Goal: Task Accomplishment & Management: Manage account settings

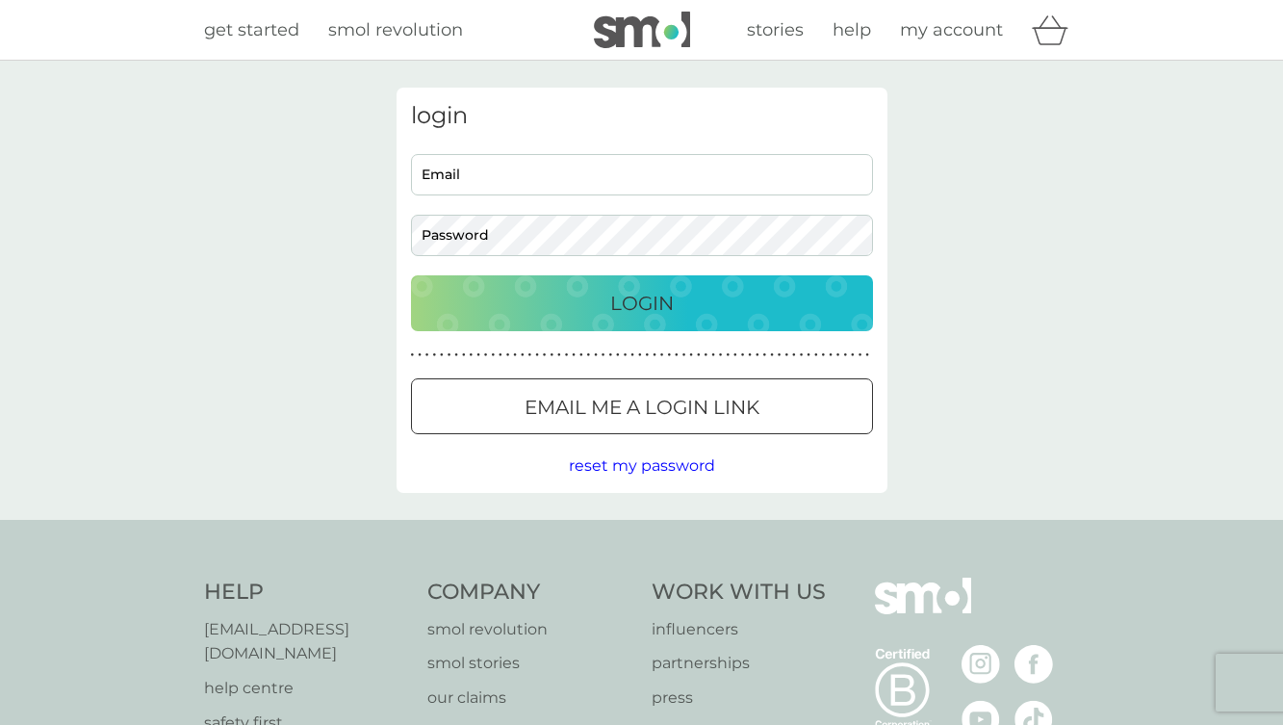
type input "catebentz@gmail.com"
click at [577, 319] on button "Login" at bounding box center [642, 303] width 462 height 56
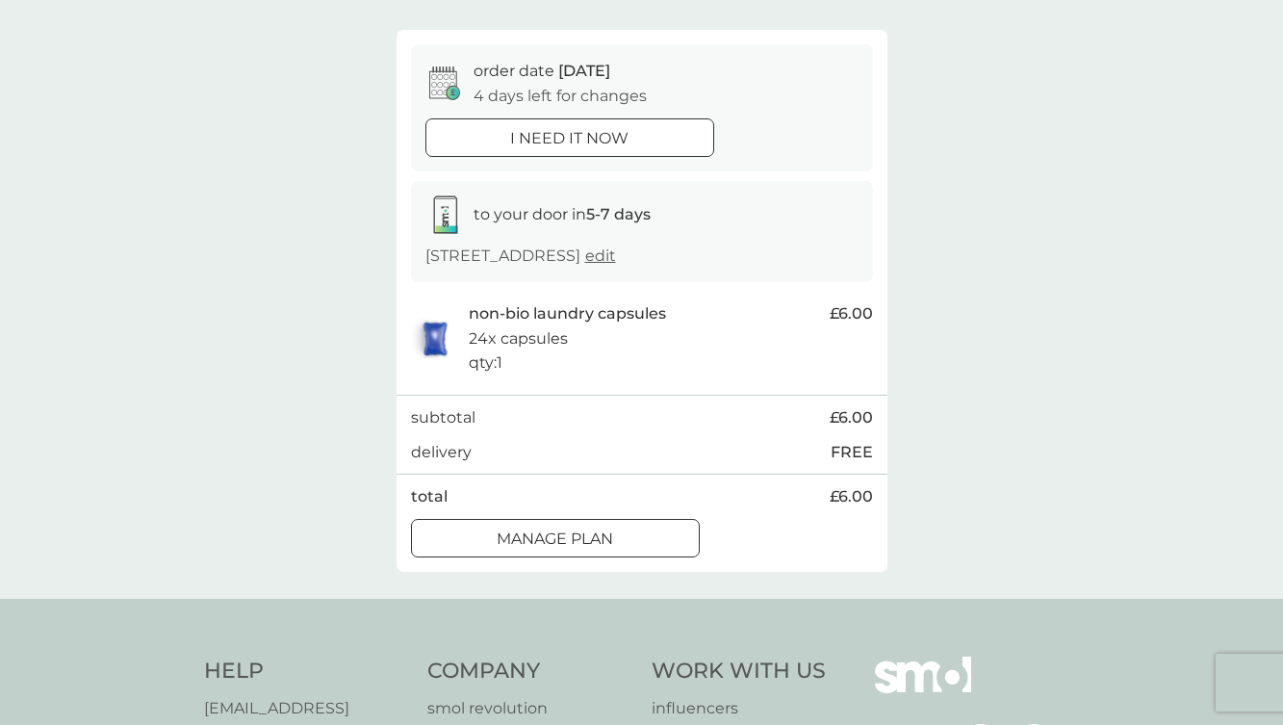
scroll to position [147, 0]
click at [522, 549] on div at bounding box center [555, 539] width 69 height 20
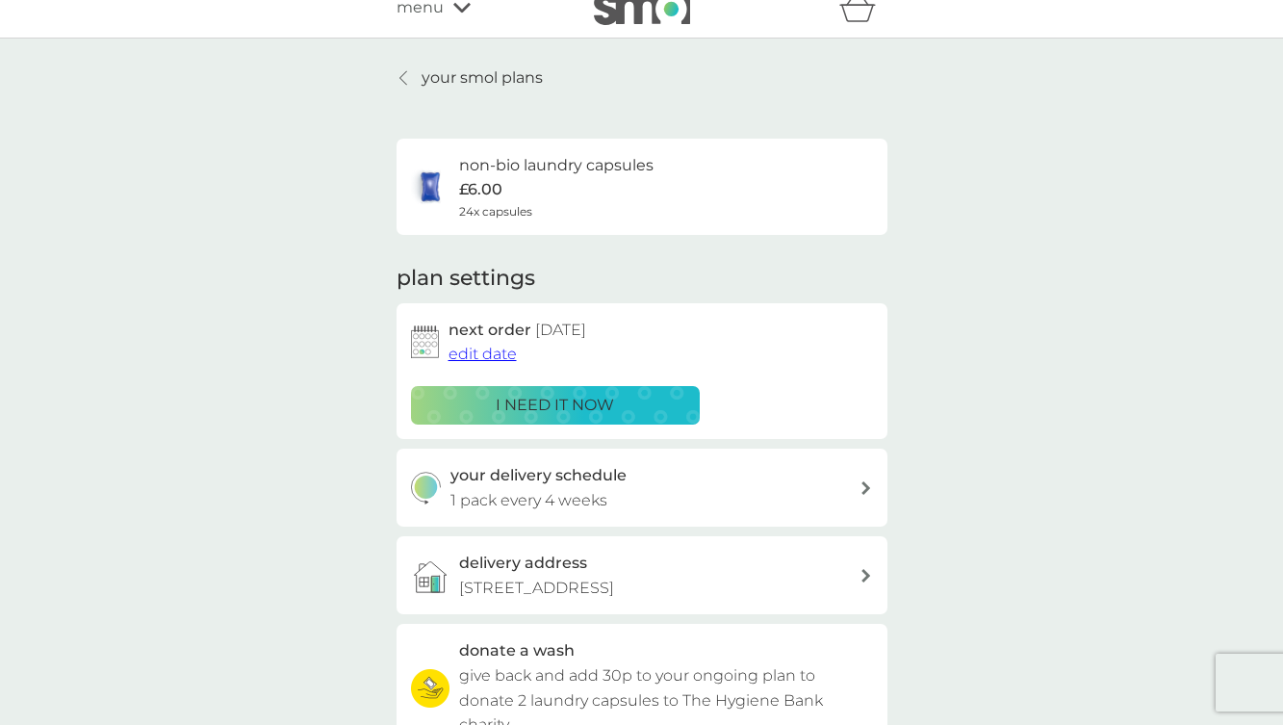
scroll to position [25, 0]
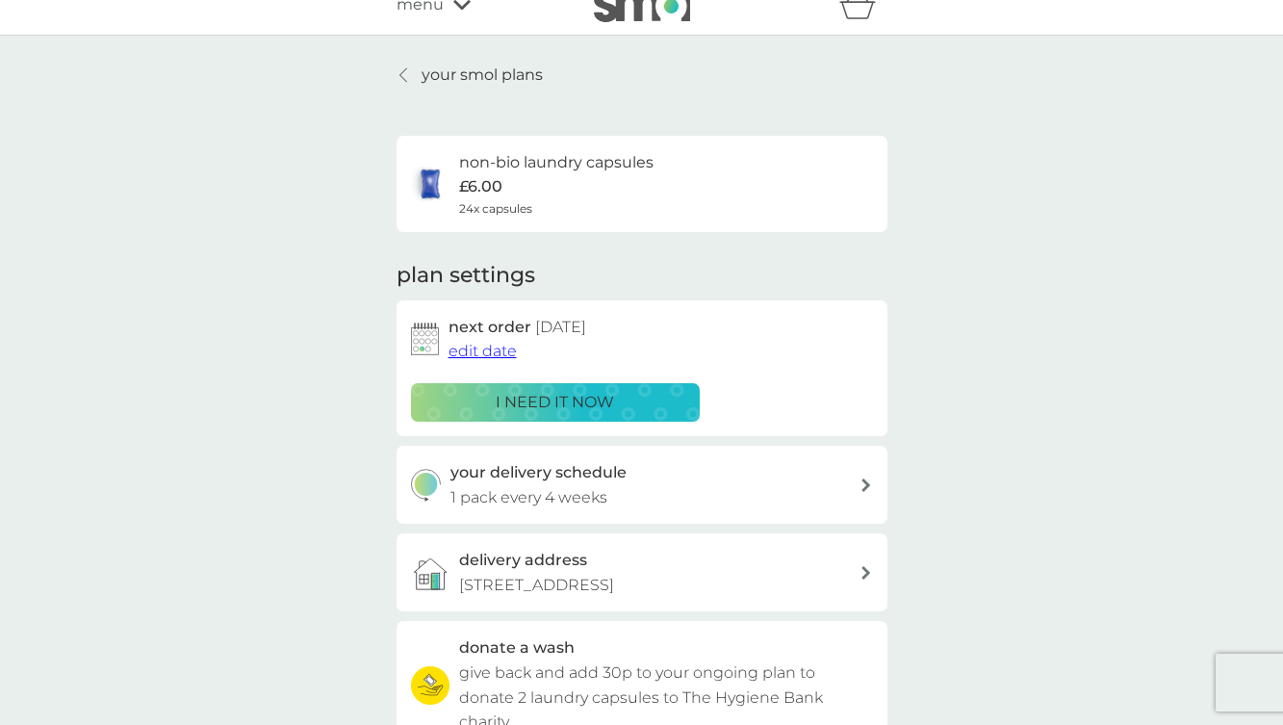
click at [443, 77] on p "your smol plans" at bounding box center [481, 75] width 121 height 25
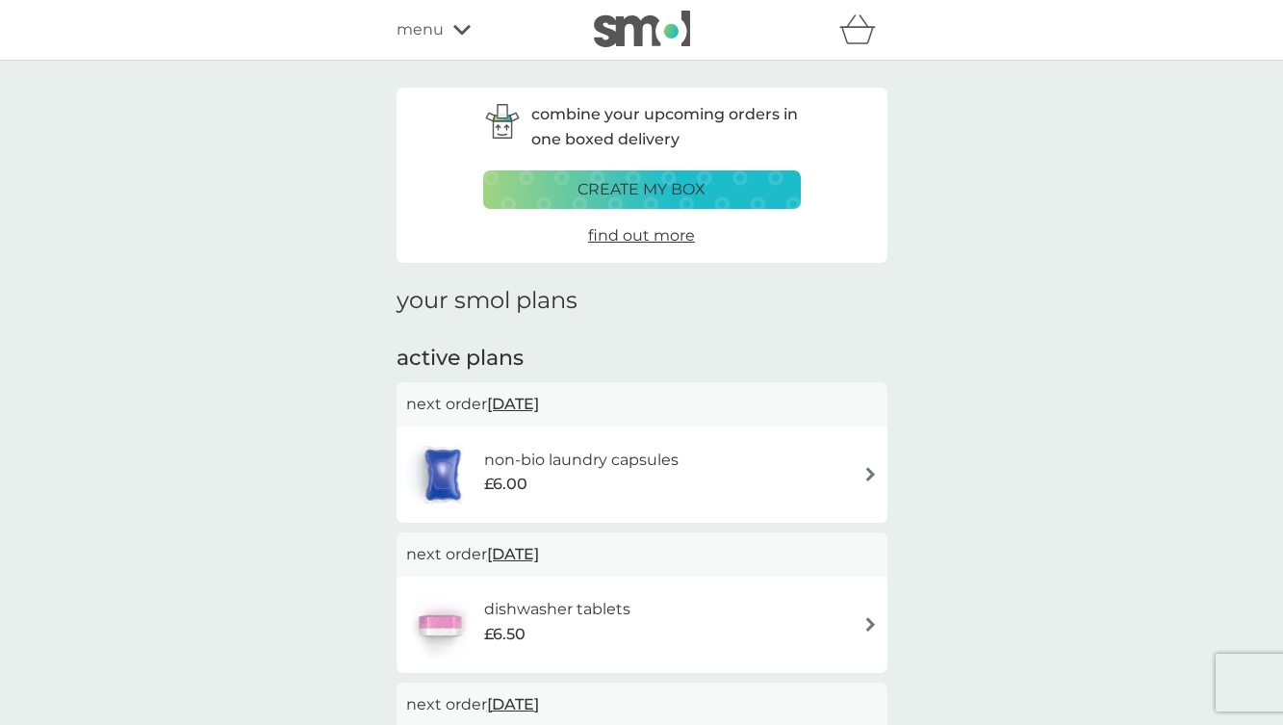
click at [610, 621] on h6 "dishwasher tablets" at bounding box center [557, 609] width 146 height 25
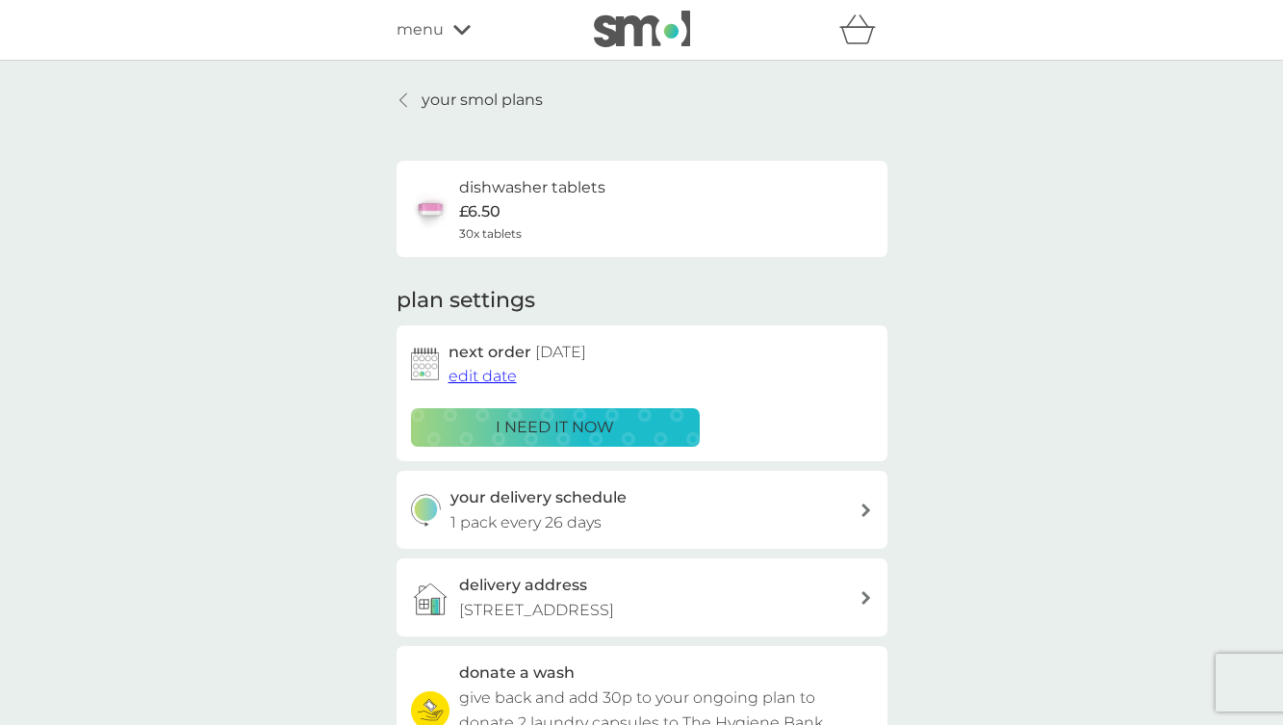
click at [553, 419] on p "i need it now" at bounding box center [555, 427] width 118 height 25
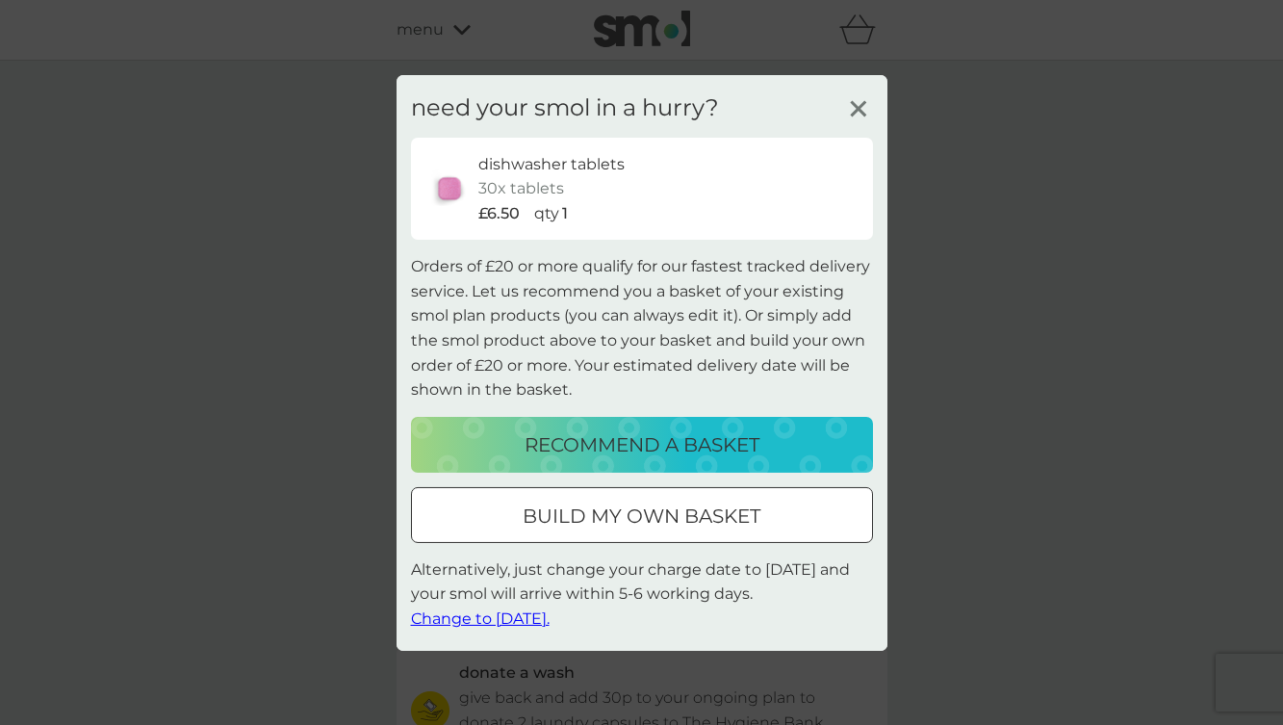
click at [589, 446] on p "recommend a basket" at bounding box center [641, 444] width 235 height 31
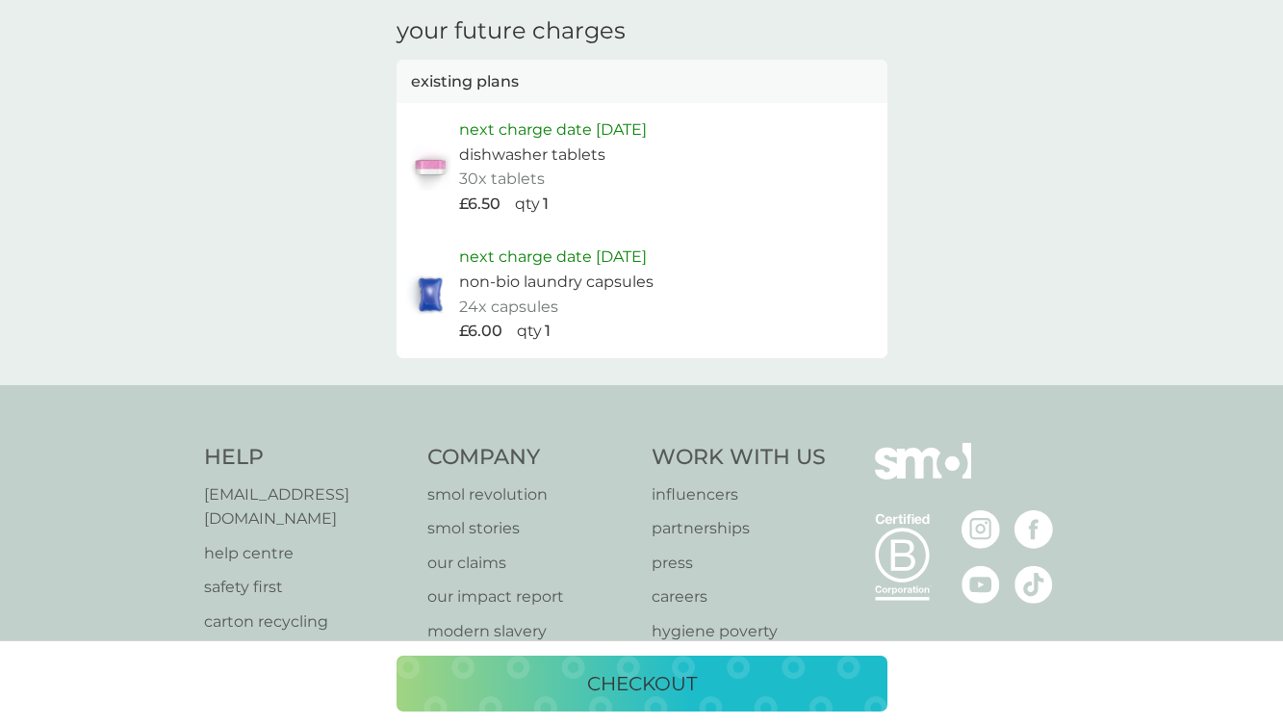
scroll to position [922, 0]
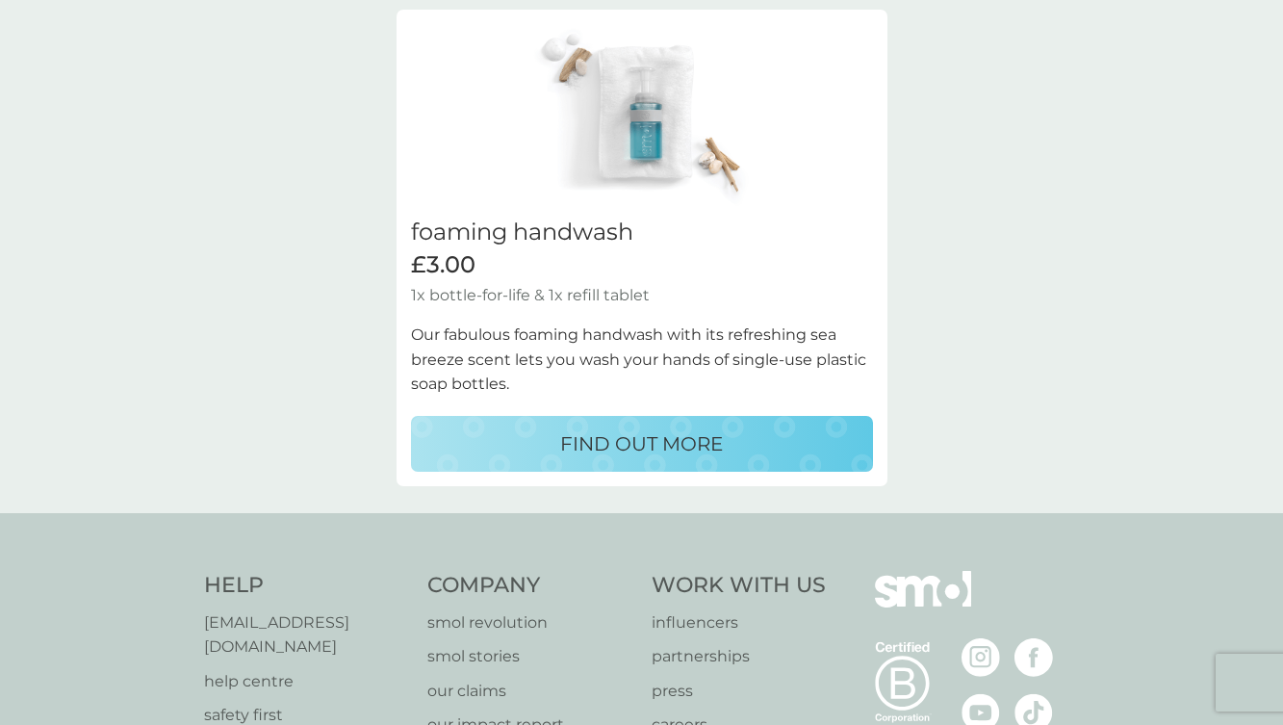
scroll to position [906, 0]
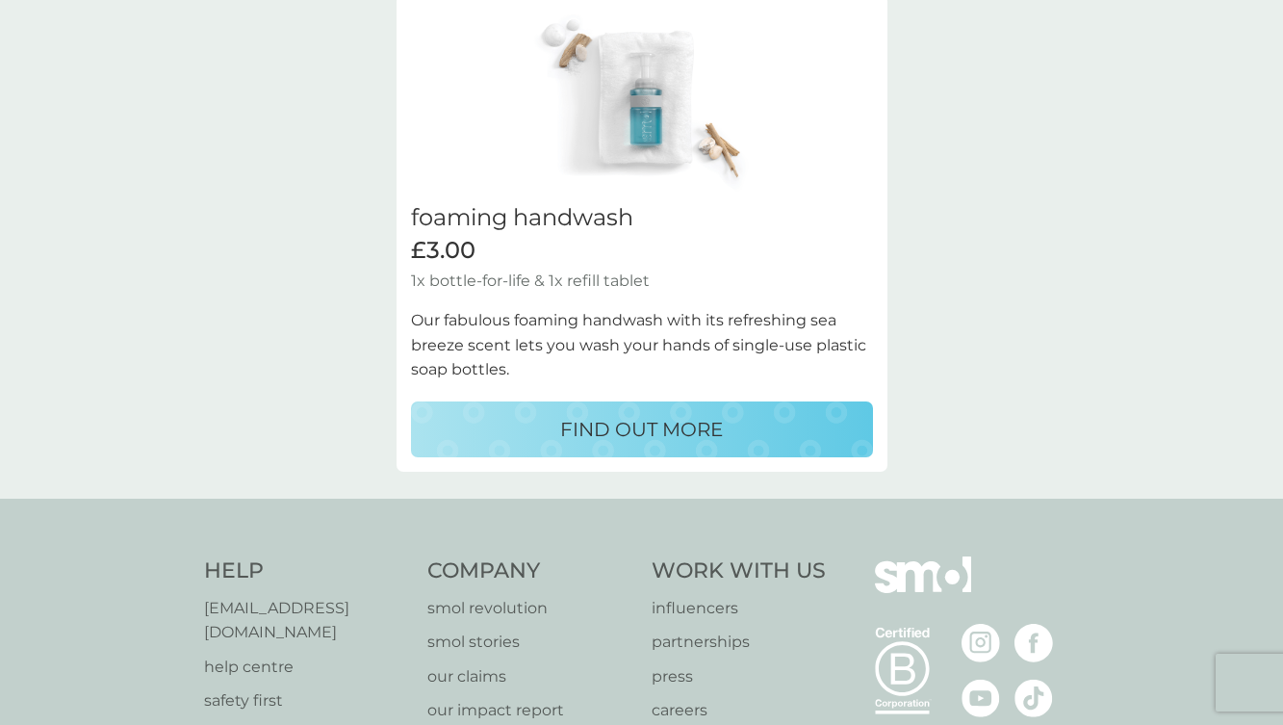
click at [558, 420] on div "FIND OUT MORE" at bounding box center [641, 429] width 423 height 31
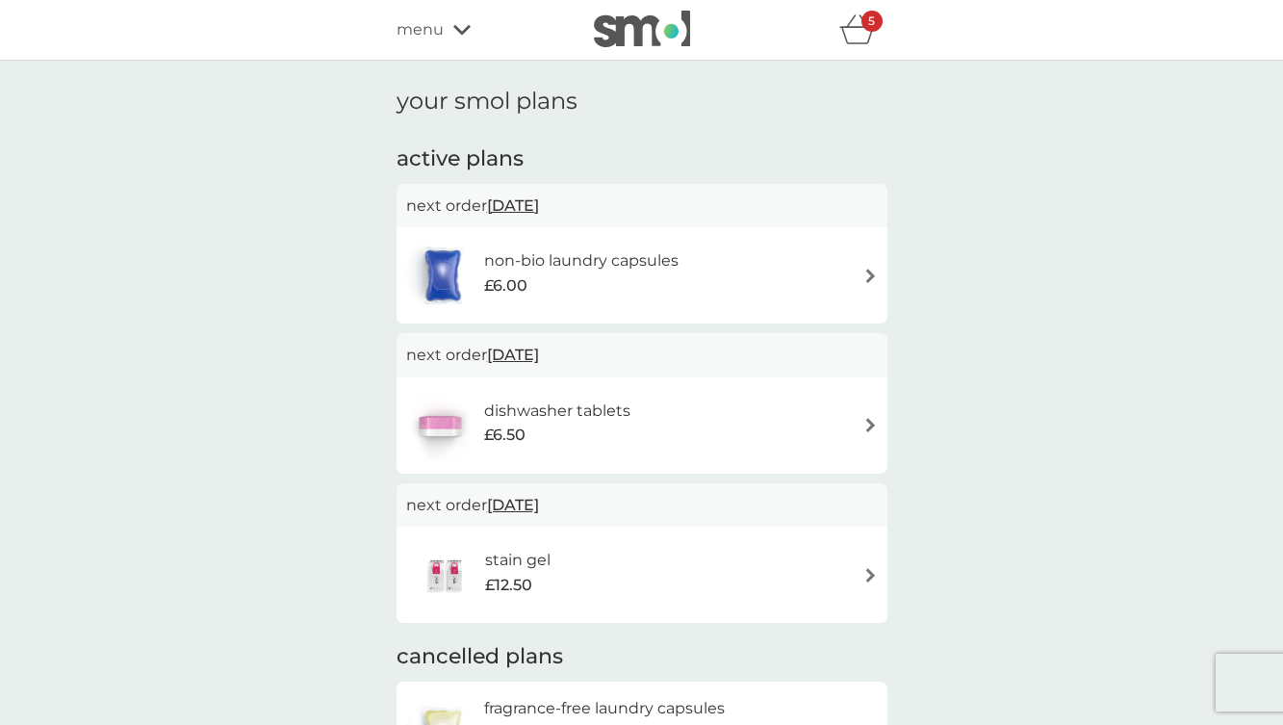
select select "119"
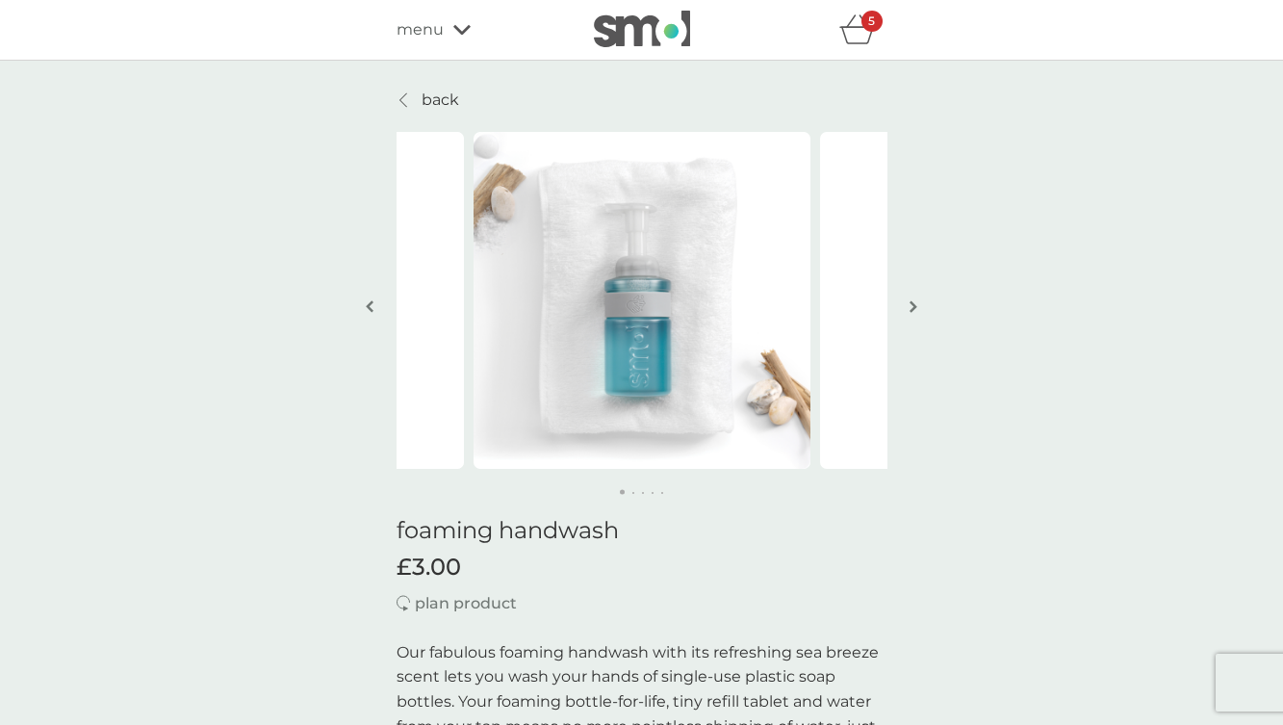
click at [447, 110] on p "back" at bounding box center [440, 100] width 38 height 25
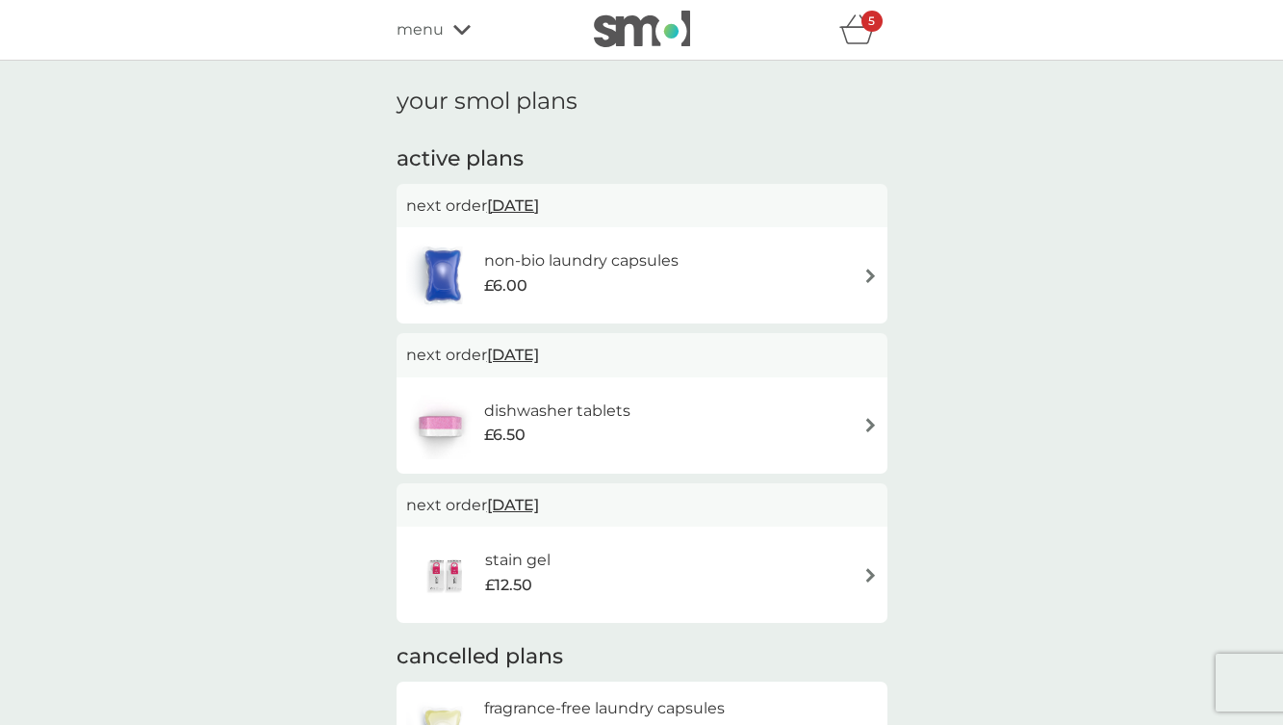
click at [649, 433] on div "dishwasher tablets £6.50" at bounding box center [642, 425] width 472 height 67
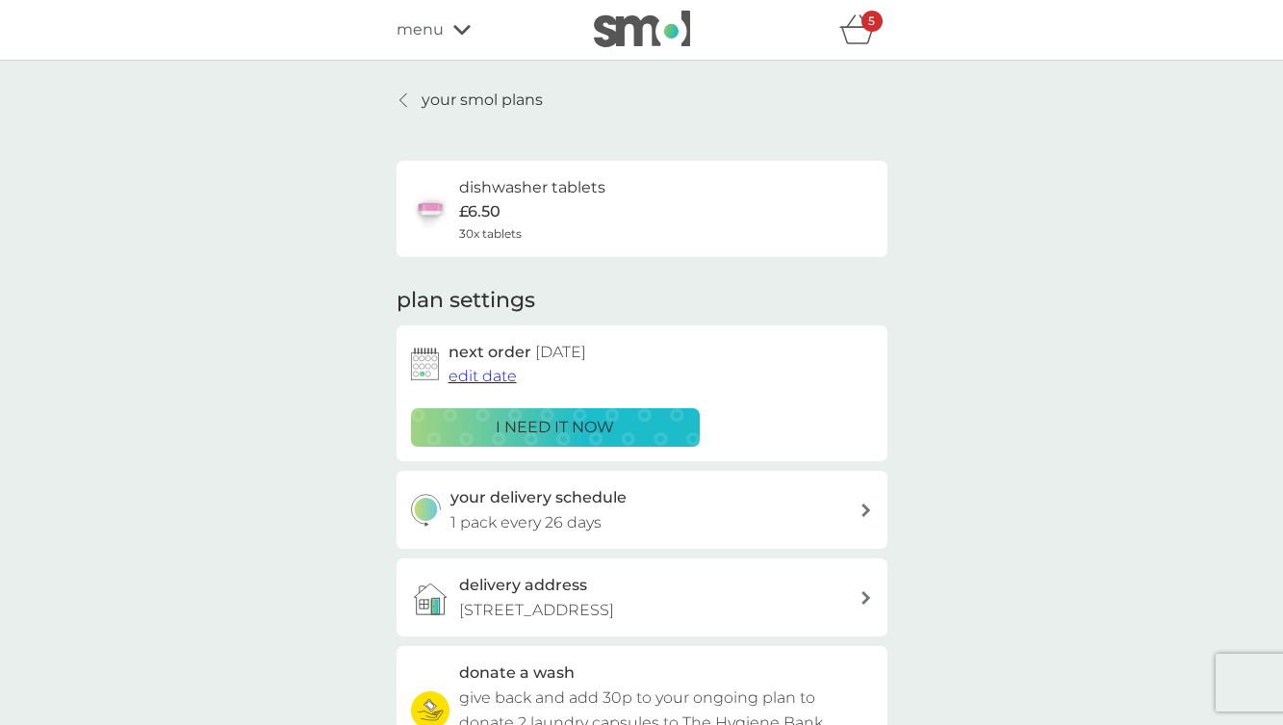
click at [617, 429] on div "i need it now" at bounding box center [555, 427] width 264 height 25
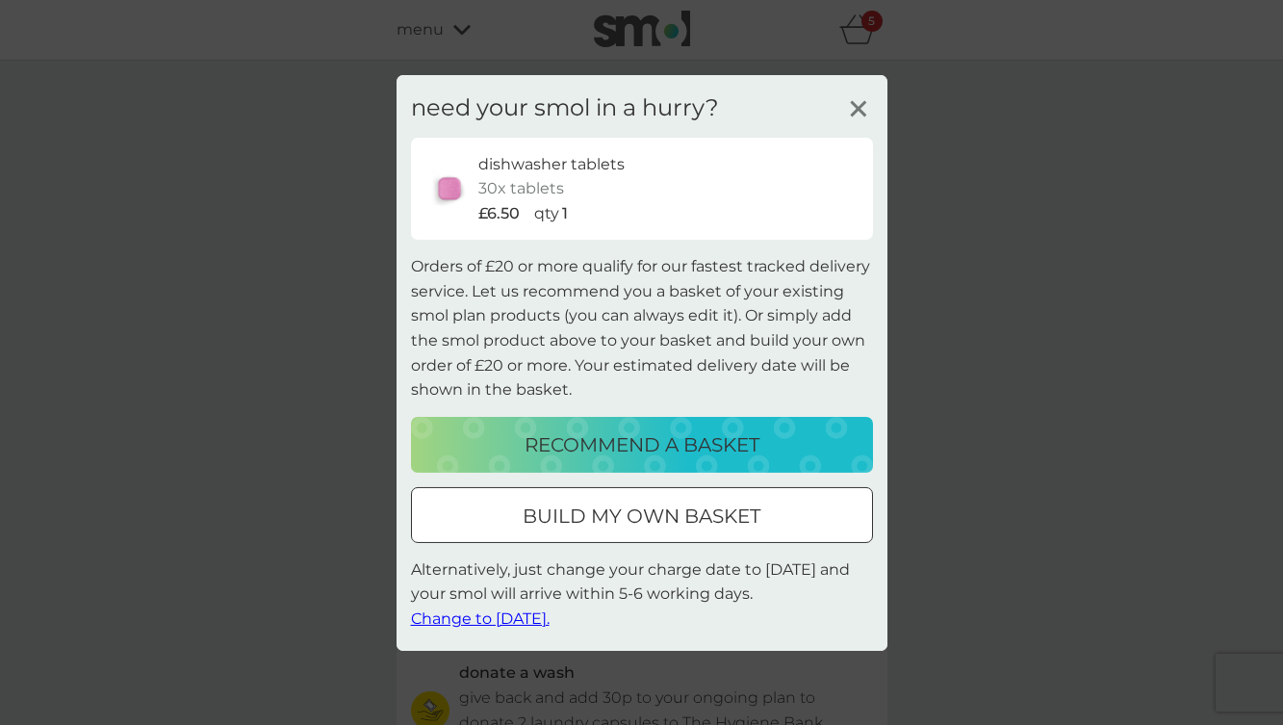
click at [502, 619] on span "Change to [DATE]." at bounding box center [480, 618] width 139 height 18
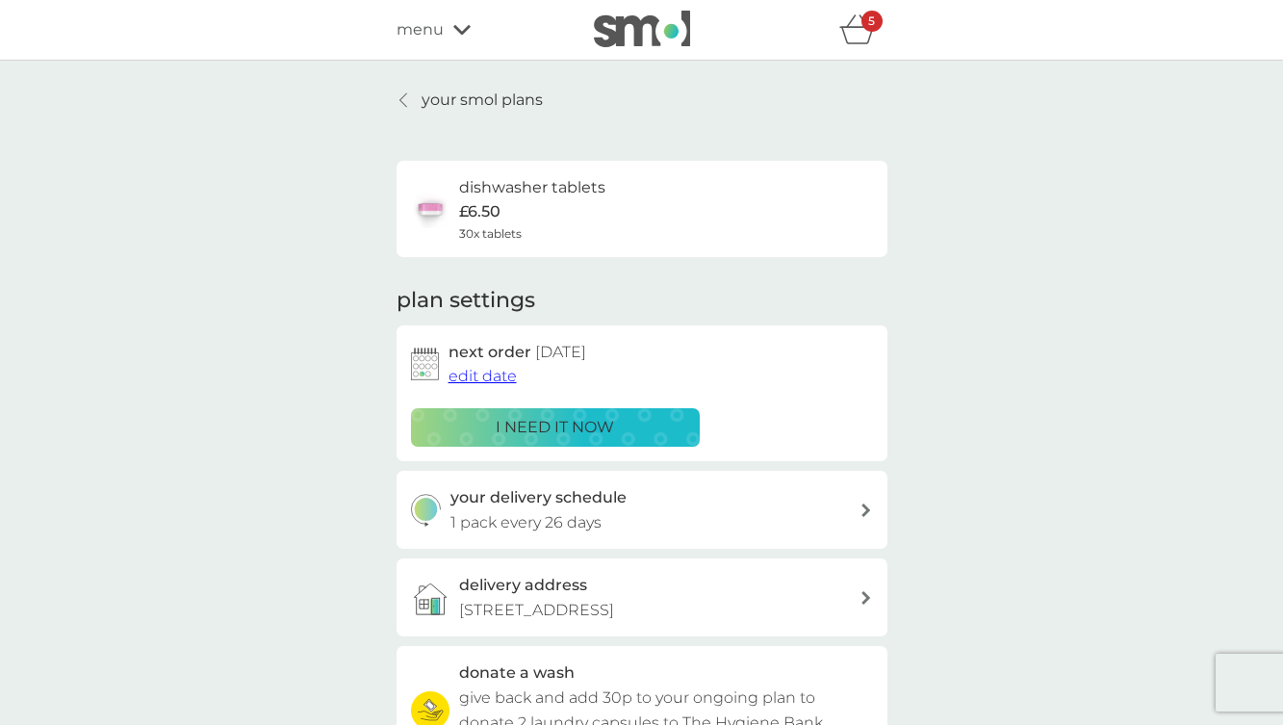
click at [866, 31] on div "5" at bounding box center [871, 21] width 21 height 21
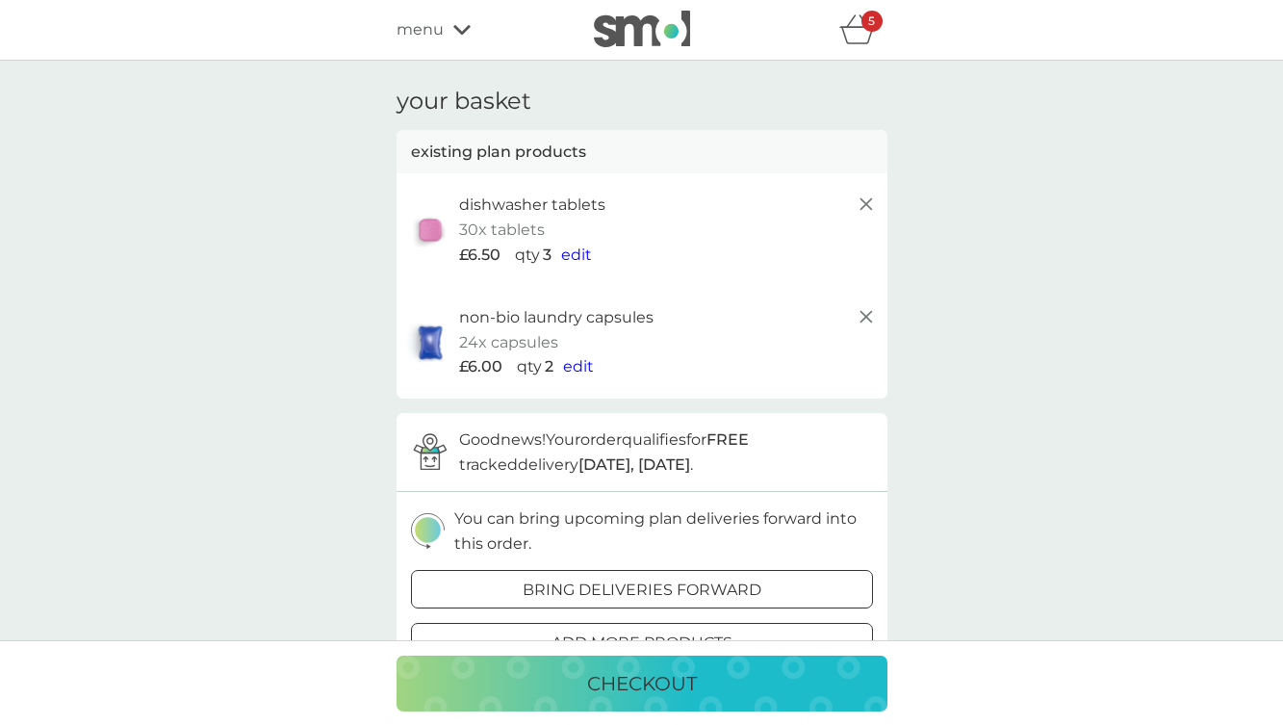
click at [865, 201] on icon at bounding box center [866, 203] width 23 height 23
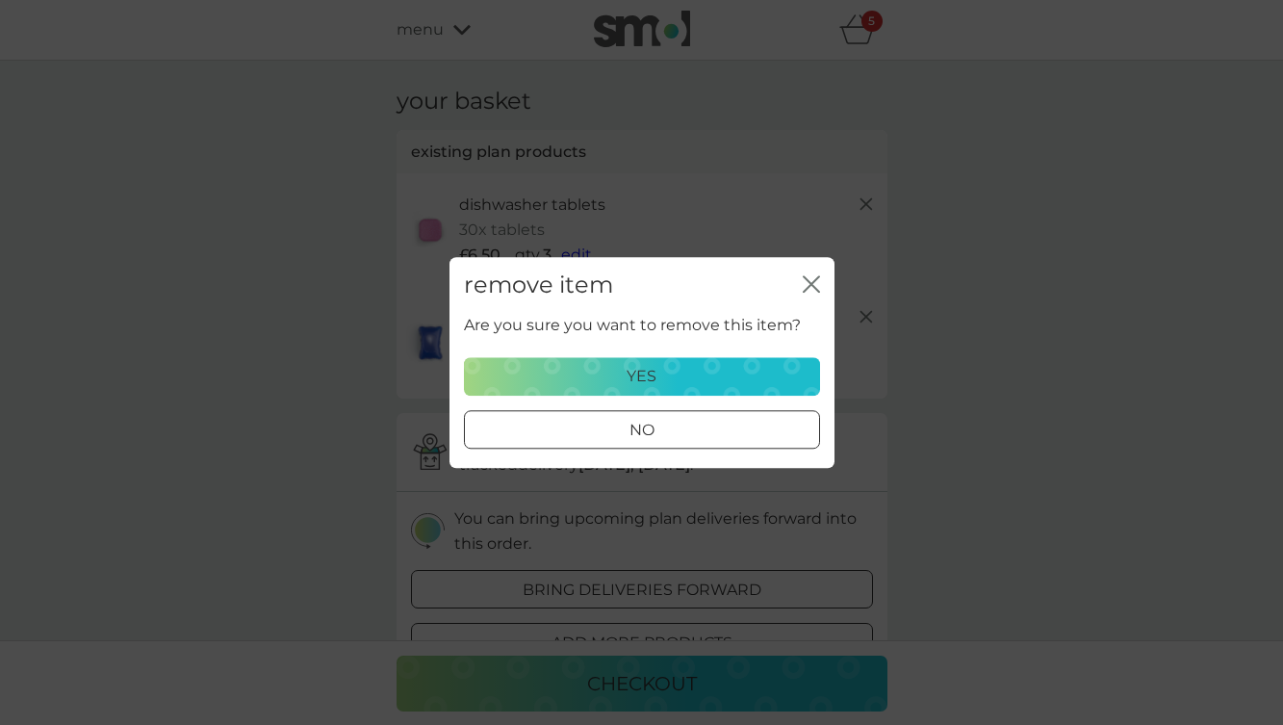
click at [649, 376] on p "yes" at bounding box center [641, 376] width 30 height 25
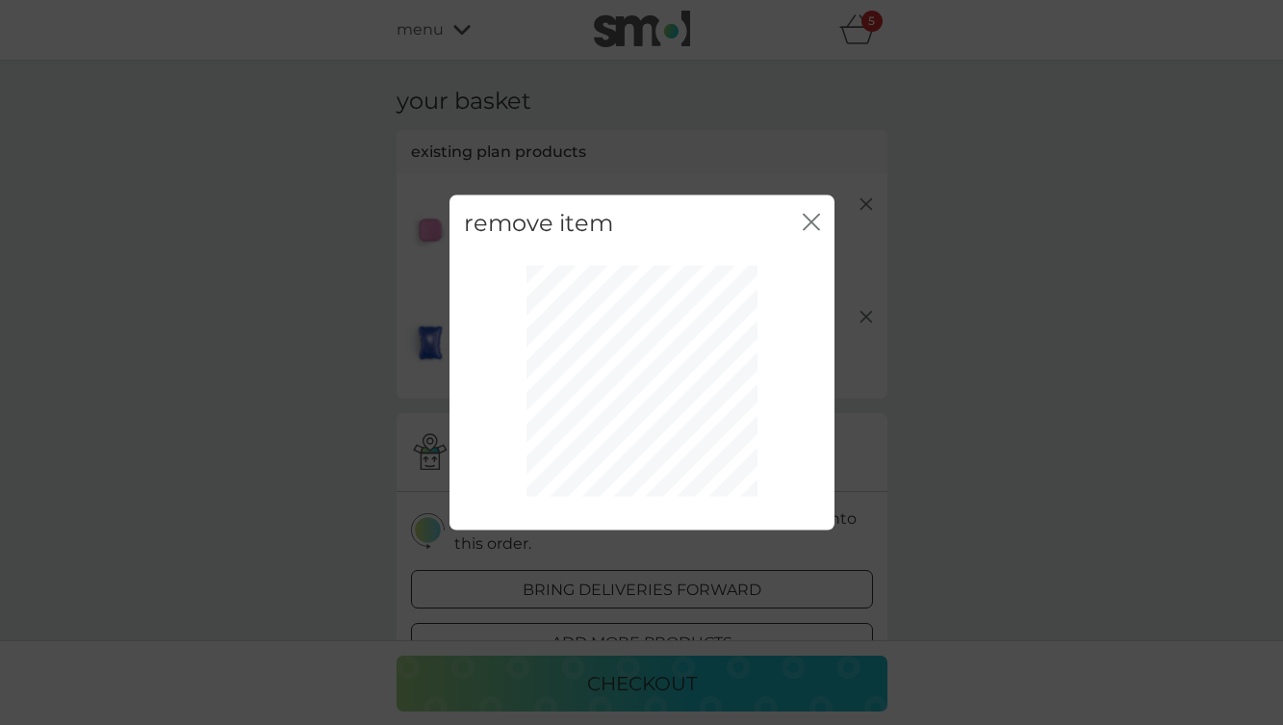
click at [801, 221] on div "remove item close" at bounding box center [641, 222] width 385 height 57
click at [804, 219] on icon "close" at bounding box center [811, 221] width 17 height 17
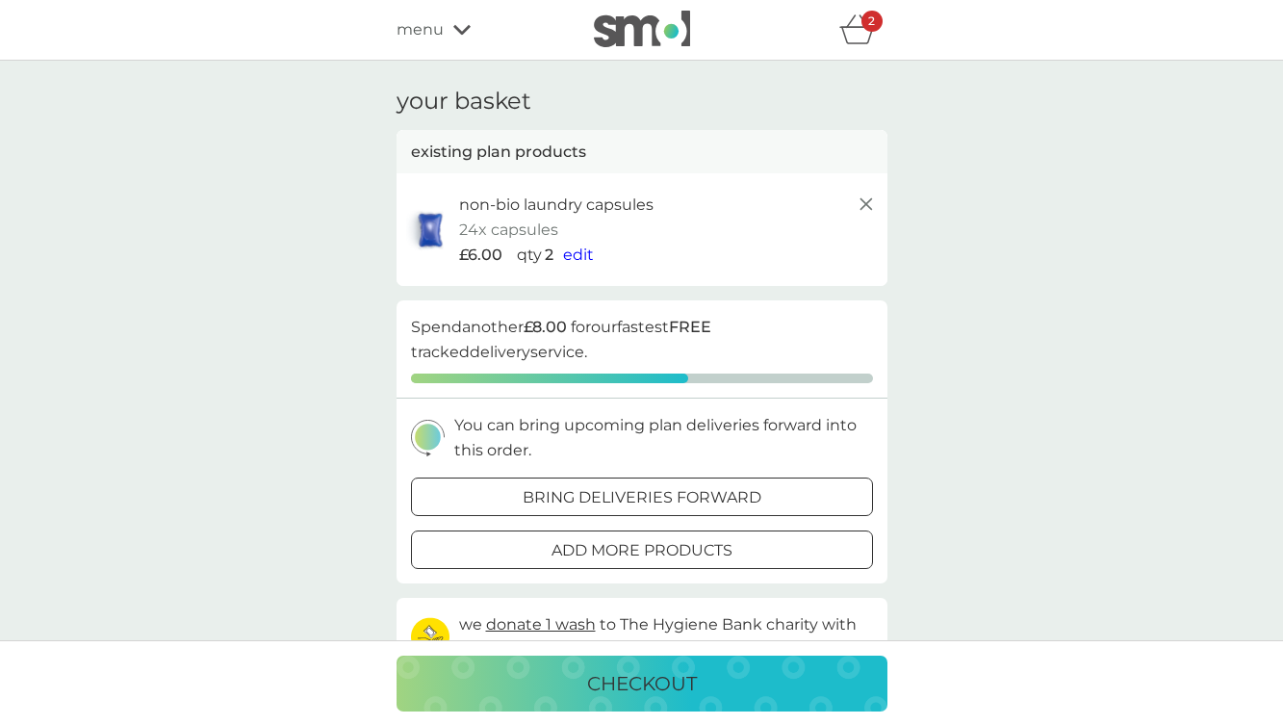
click at [864, 205] on line at bounding box center [865, 204] width 12 height 12
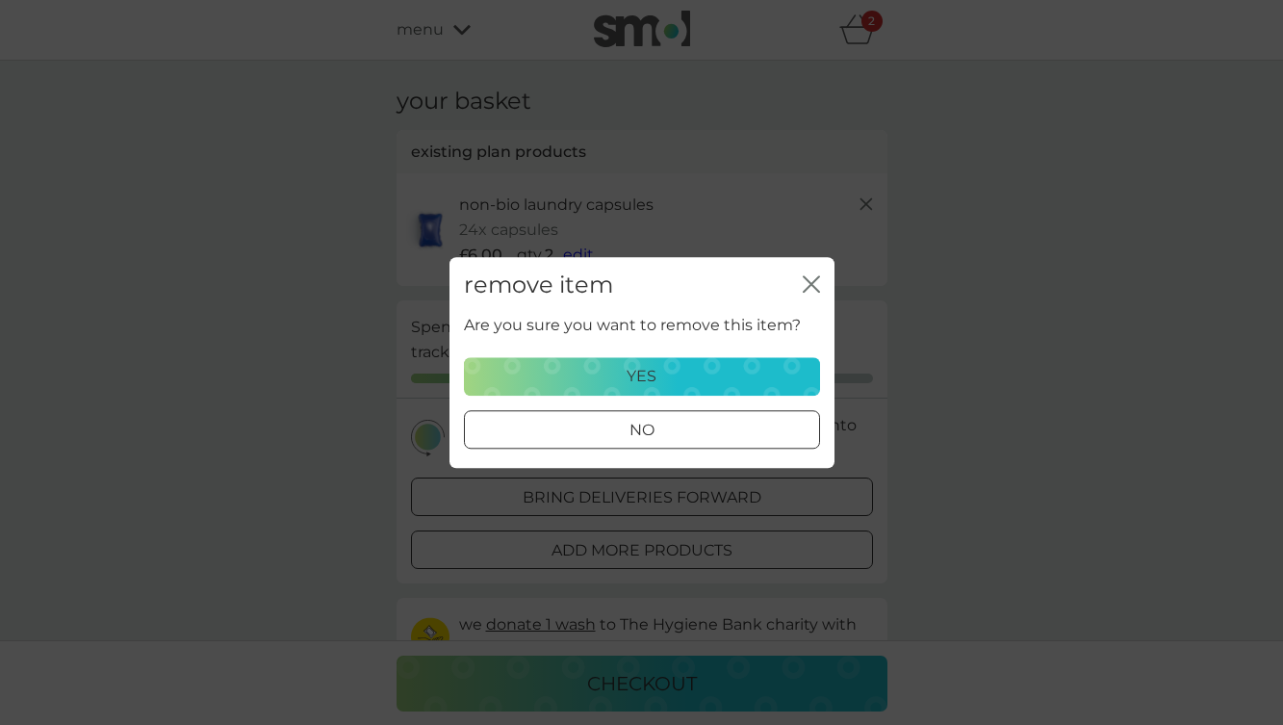
click at [632, 382] on p "yes" at bounding box center [641, 376] width 30 height 25
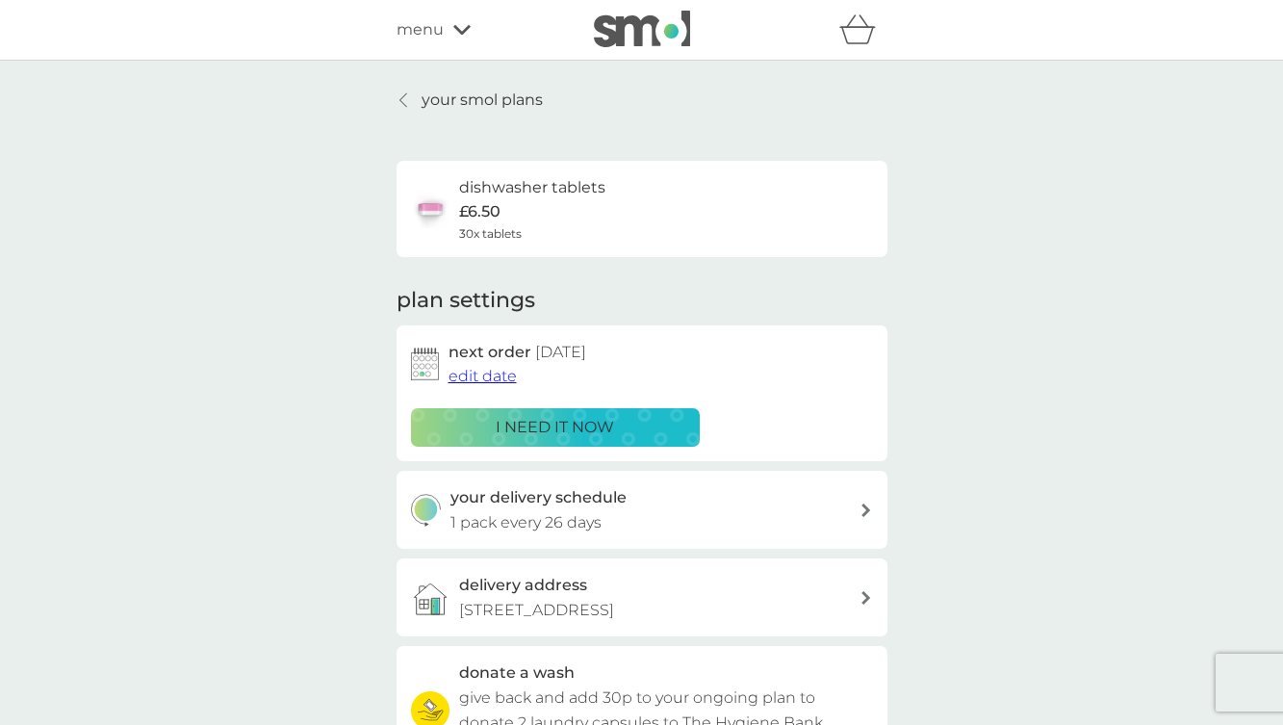
click at [474, 216] on p "£6.50" at bounding box center [479, 211] width 41 height 25
click at [519, 508] on h3 "your delivery schedule" at bounding box center [538, 497] width 176 height 25
select select "28"
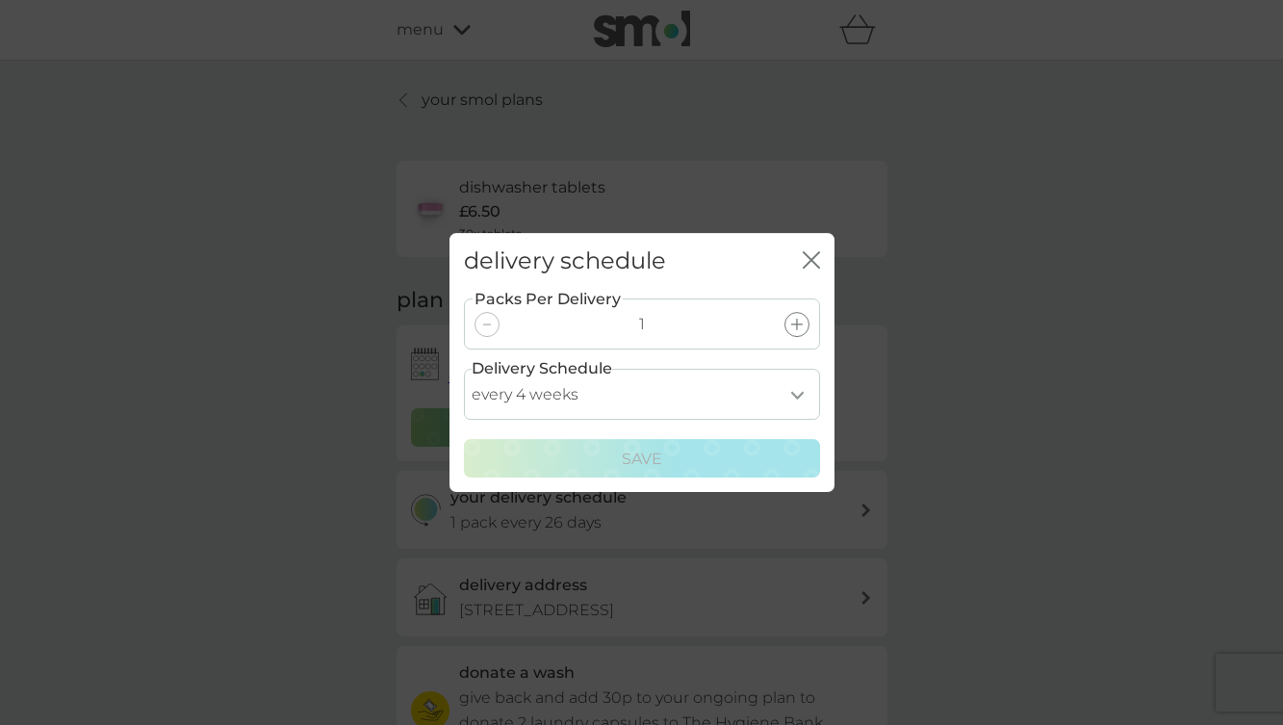
click at [808, 260] on icon "close" at bounding box center [811, 259] width 17 height 17
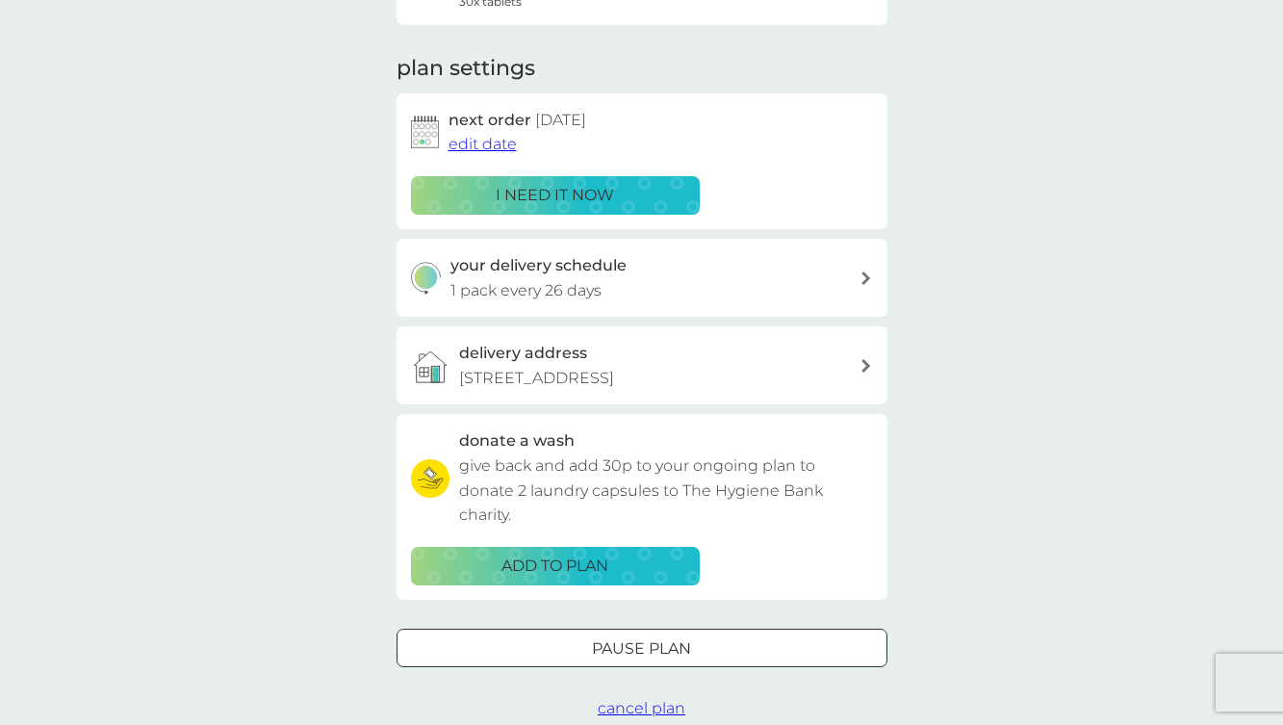
scroll to position [233, 0]
click at [541, 194] on p "i need it now" at bounding box center [555, 194] width 118 height 25
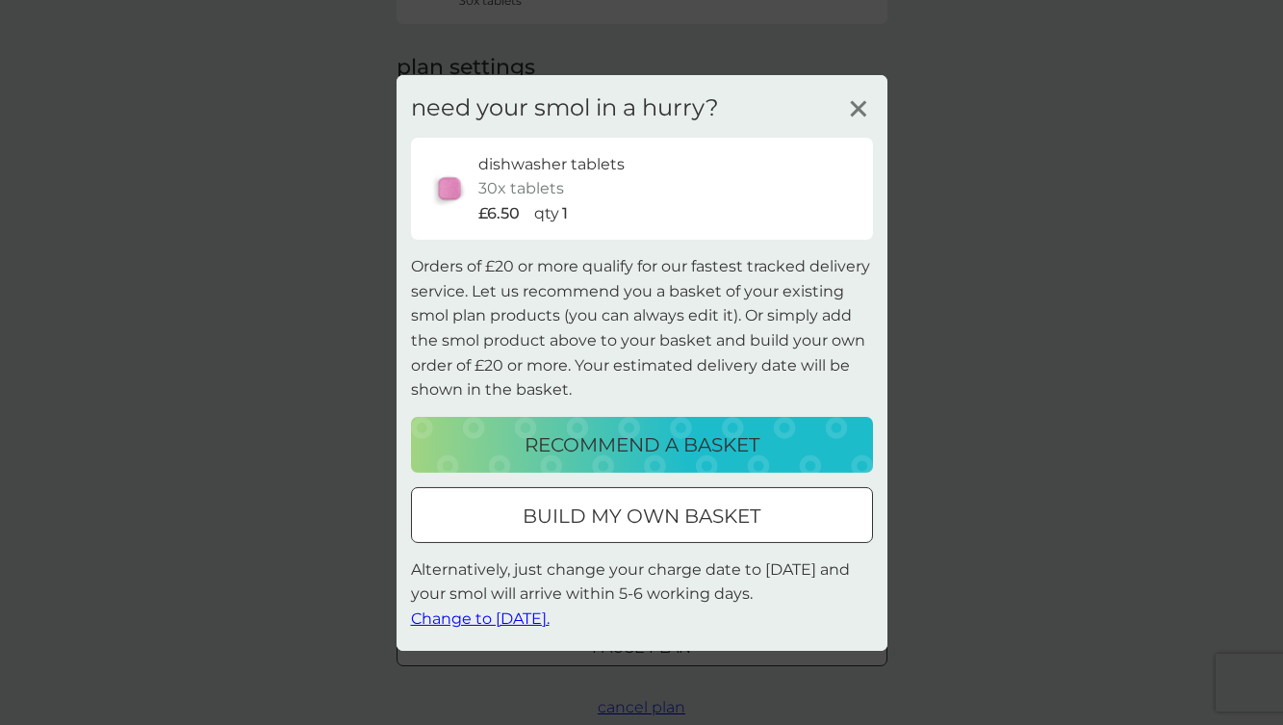
click at [494, 630] on div "need your smol in a hurry? dishwasher tablets 30x tablets £6.50 qty 1 Orders of…" at bounding box center [641, 361] width 491 height 575
click at [494, 621] on span "Change to [DATE]." at bounding box center [480, 618] width 139 height 18
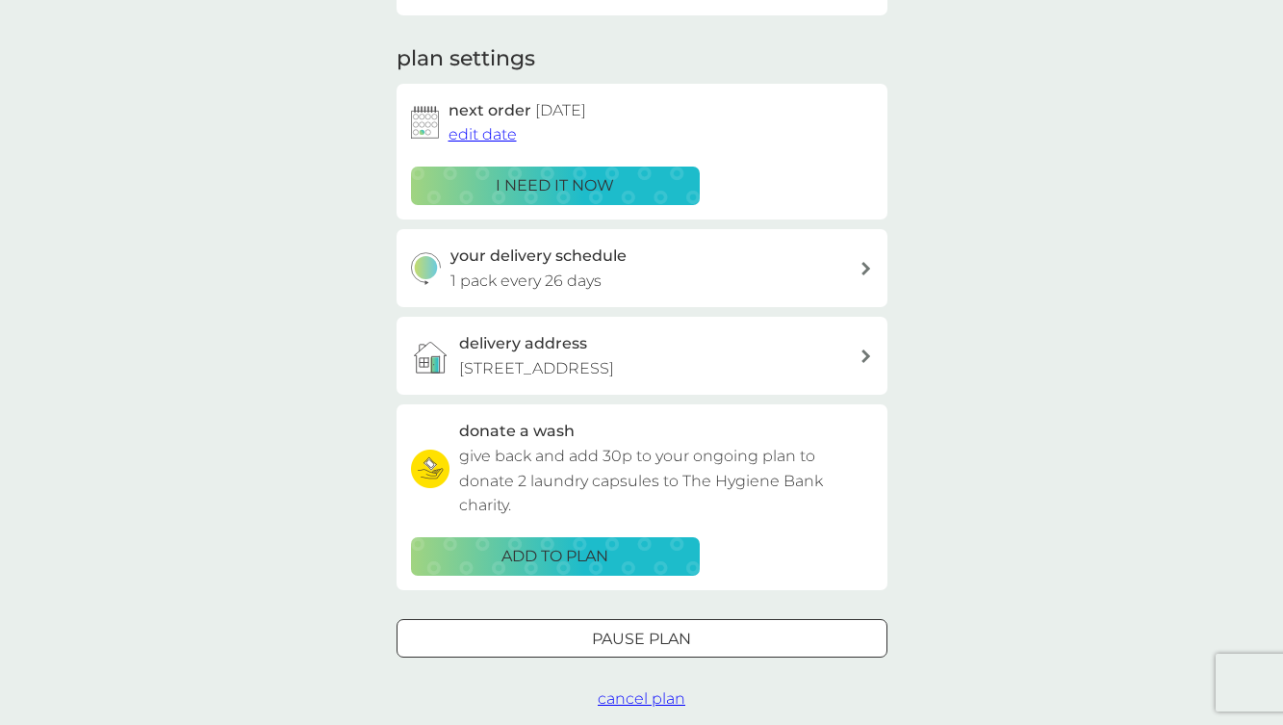
scroll to position [318, 0]
